Goal: Book appointment/travel/reservation

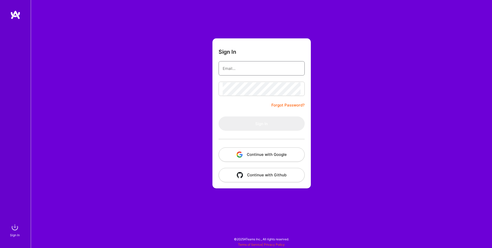
click at [231, 67] on input "email" at bounding box center [262, 68] width 78 height 13
type input "[PERSON_NAME][EMAIL_ADDRESS][DOMAIN_NAME]"
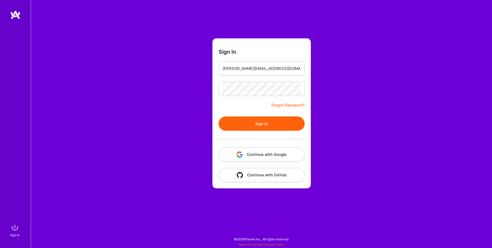
click at [265, 118] on button "Sign In" at bounding box center [261, 124] width 86 height 14
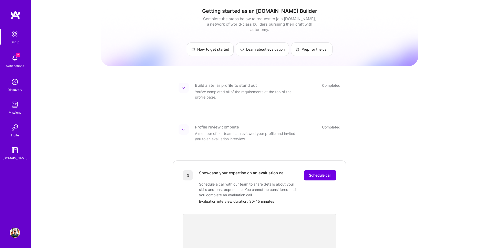
click at [17, 58] on img at bounding box center [15, 58] width 10 height 10
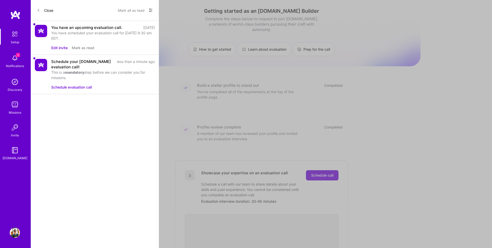
click at [72, 38] on div "You have scheduled your evaluation call for [DATE] 9:30 am EDT." at bounding box center [102, 35] width 103 height 11
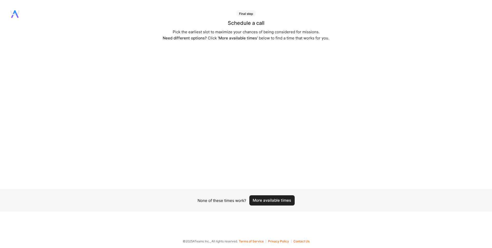
click at [268, 198] on button "More available times" at bounding box center [271, 200] width 45 height 10
click at [267, 200] on button "More available times" at bounding box center [271, 200] width 45 height 10
click at [278, 200] on button "More available times" at bounding box center [271, 200] width 45 height 10
click at [277, 200] on button "More available times" at bounding box center [271, 200] width 45 height 10
click at [265, 203] on button "More available times" at bounding box center [271, 203] width 45 height 10
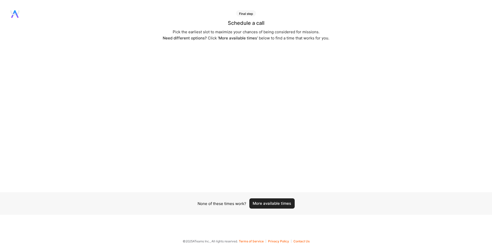
click at [267, 202] on button "More available times" at bounding box center [271, 203] width 45 height 10
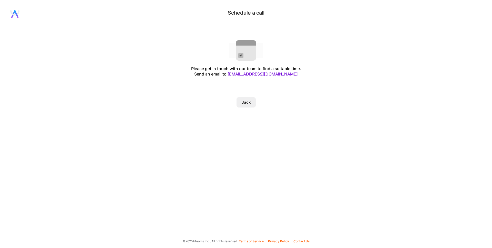
click at [246, 99] on button "Back" at bounding box center [245, 102] width 19 height 10
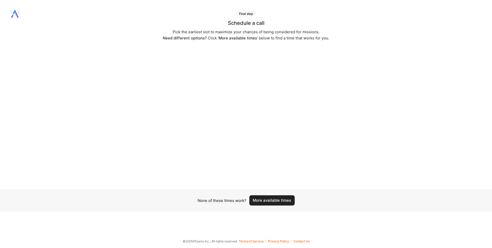
click at [272, 198] on button "More available times" at bounding box center [271, 200] width 45 height 10
click at [271, 199] on button "More available times" at bounding box center [271, 200] width 45 height 10
click at [270, 199] on button "More available times" at bounding box center [271, 200] width 45 height 10
click at [268, 206] on button "More available times" at bounding box center [271, 203] width 45 height 10
